Goal: Browse casually

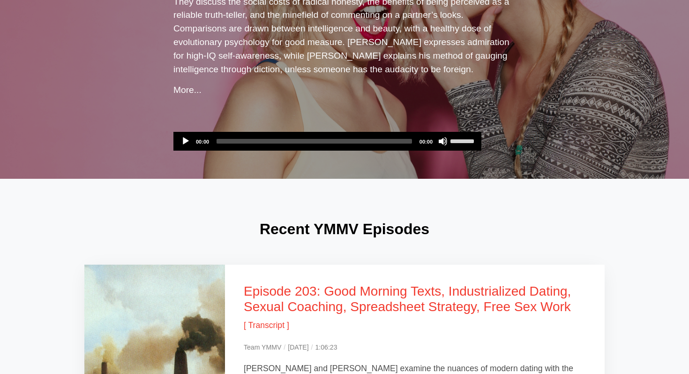
scroll to position [435, 0]
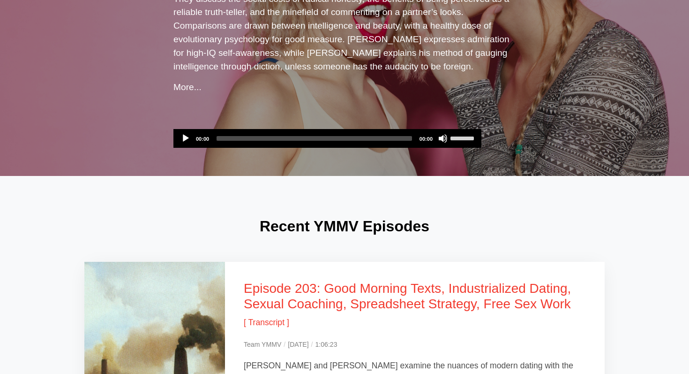
click at [190, 82] on link "More..." at bounding box center [188, 87] width 28 height 10
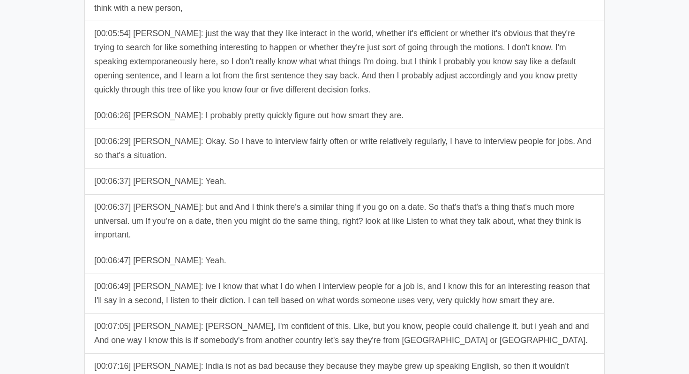
scroll to position [2677, 0]
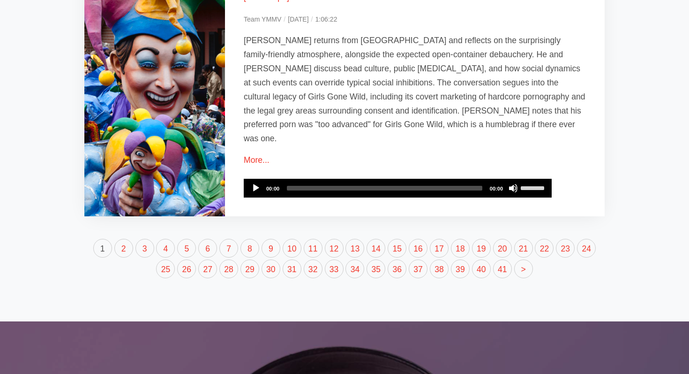
scroll to position [2238, 0]
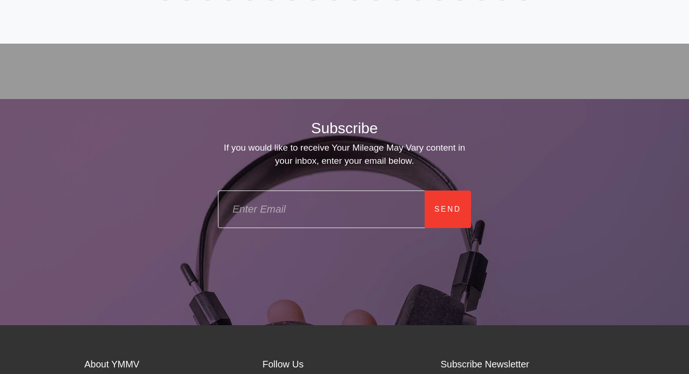
drag, startPoint x: 396, startPoint y: 334, endPoint x: 482, endPoint y: 332, distance: 85.9
copy div "Mileage May Vary"
